Goal: Transaction & Acquisition: Purchase product/service

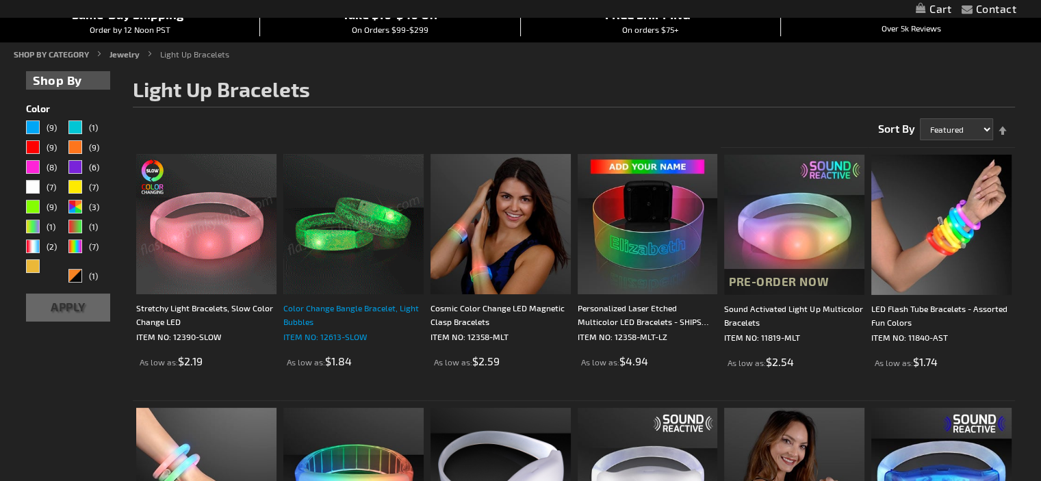
click at [357, 309] on div "Color Change Bangle Bracelet, Light Bubbles" at bounding box center [353, 314] width 140 height 27
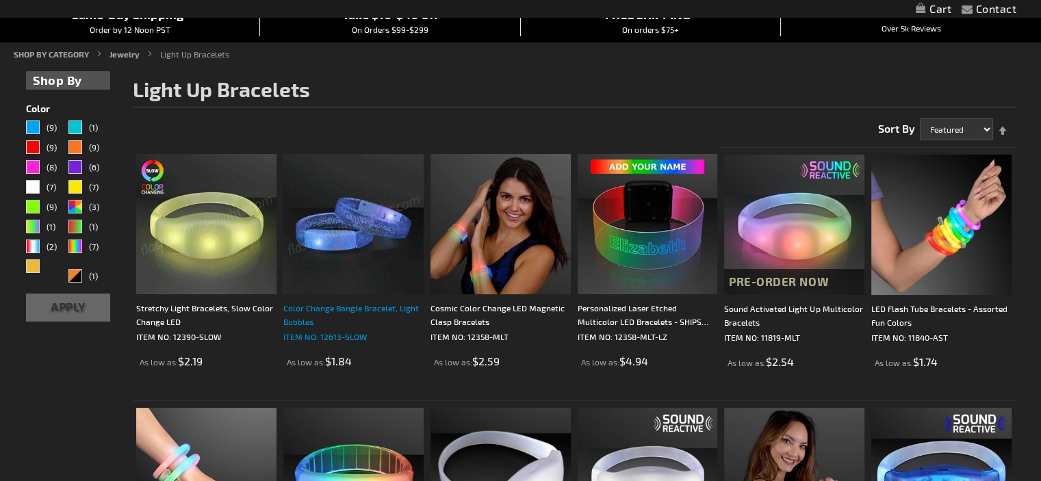
scroll to position [137, 0]
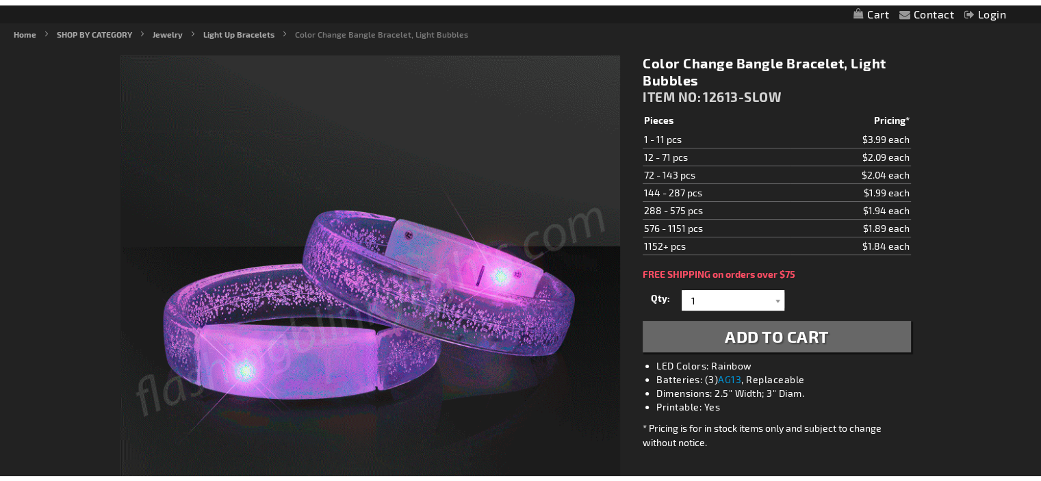
scroll to position [166, 0]
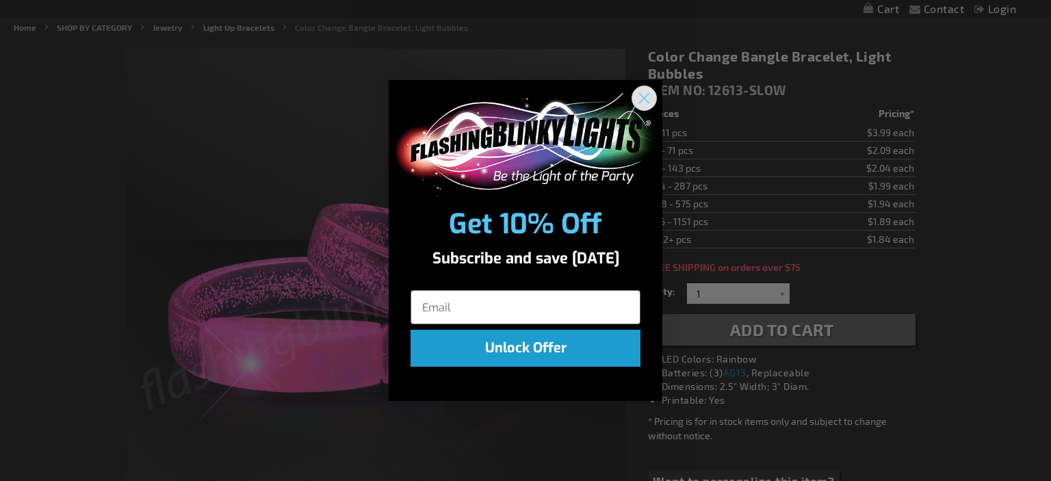
click at [652, 95] on circle "Close dialog" at bounding box center [644, 98] width 23 height 23
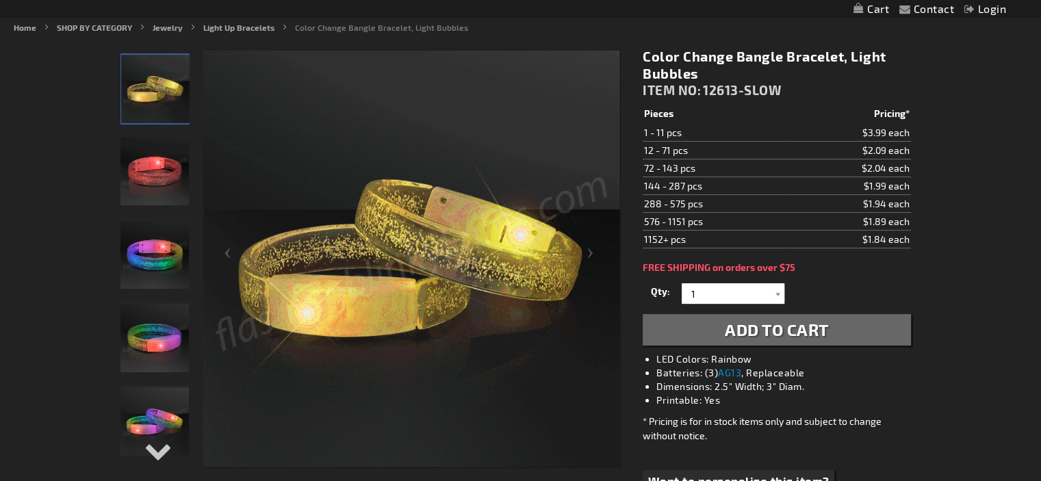
click at [150, 246] on img "Color Change Bangle Bracelet, Light Bubbles" at bounding box center [154, 254] width 68 height 68
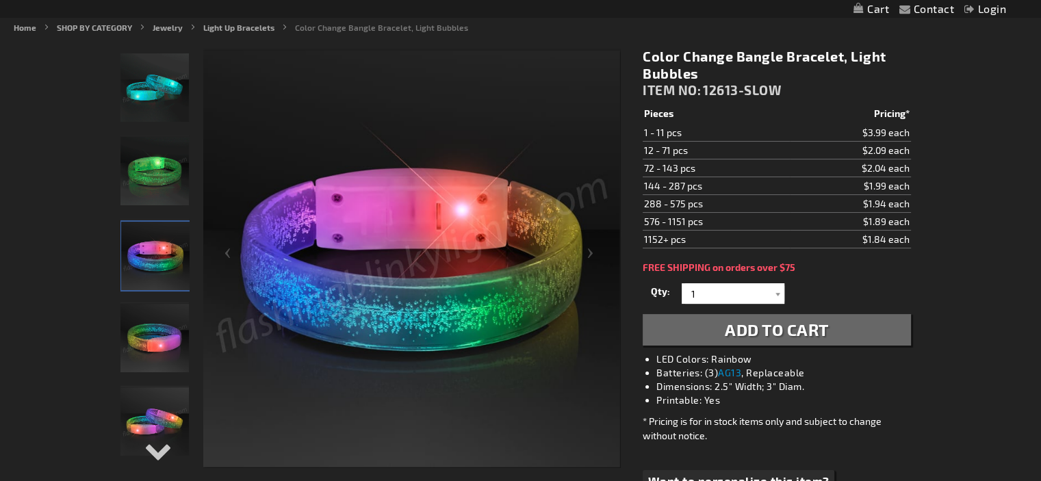
click at [155, 350] on img "Color Change Bangle Bracelet, Light Bubbles" at bounding box center [154, 338] width 68 height 68
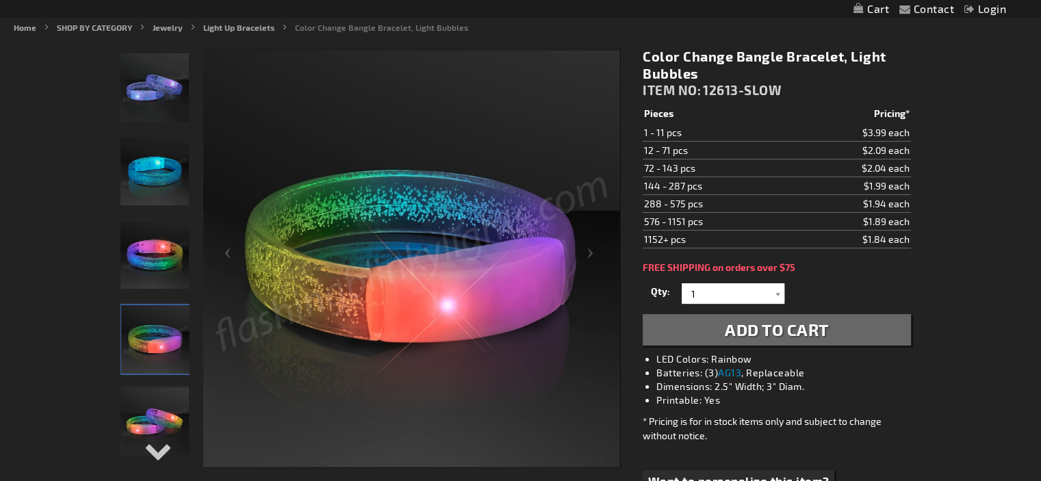
click at [156, 418] on img "Color Change Bangle Bracelet, Light Bubbles" at bounding box center [154, 421] width 68 height 68
